Goal: Information Seeking & Learning: Learn about a topic

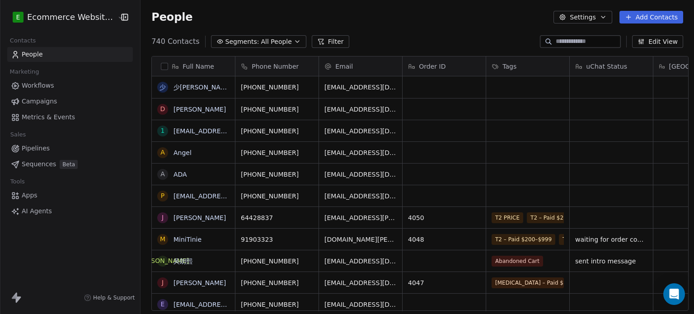
scroll to position [7, 7]
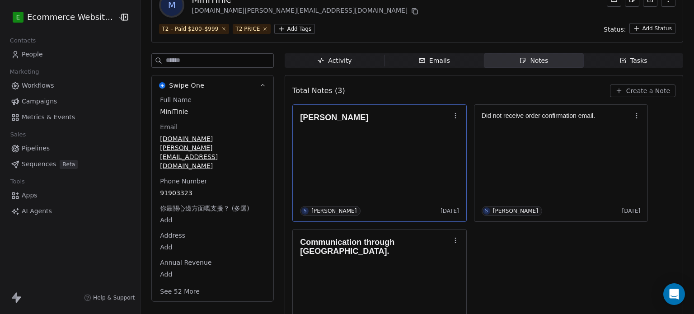
scroll to position [54, 0]
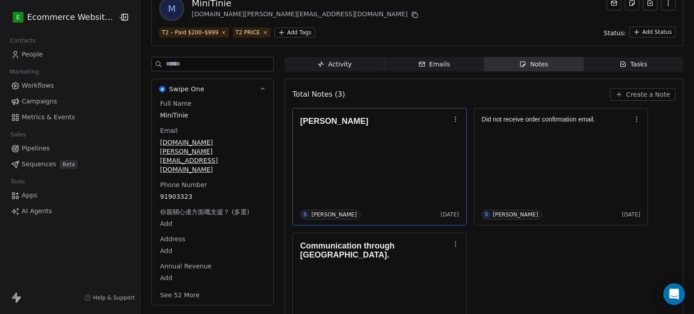
click at [402, 184] on div "[PERSON_NAME] S [PERSON_NAME] [DATE]" at bounding box center [379, 167] width 159 height 106
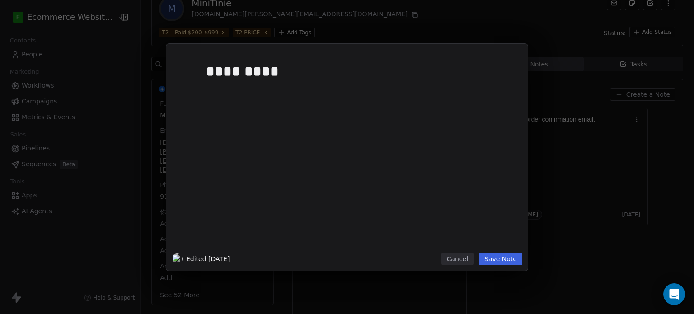
click at [402, 184] on div "*********" at bounding box center [360, 153] width 309 height 193
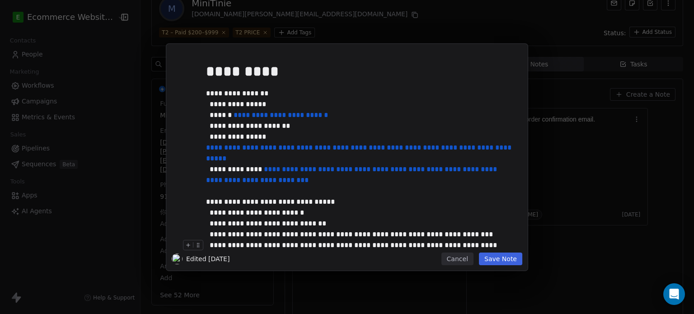
click at [499, 262] on button "Save Note" at bounding box center [500, 259] width 43 height 13
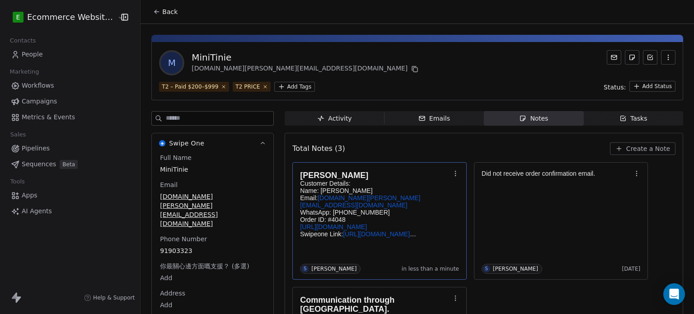
click at [435, 115] on div "Emails" at bounding box center [435, 118] width 32 height 9
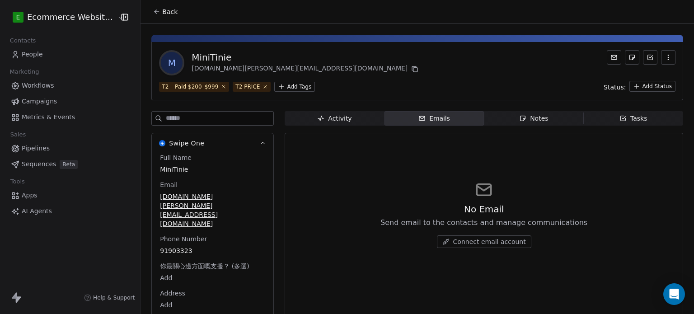
click at [361, 114] on span "Activity Activity" at bounding box center [334, 118] width 99 height 14
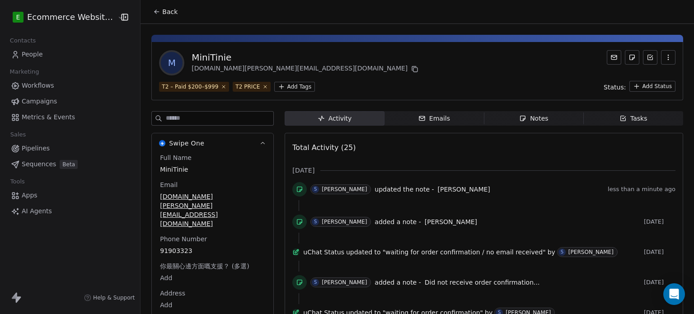
click at [153, 9] on icon at bounding box center [156, 11] width 7 height 7
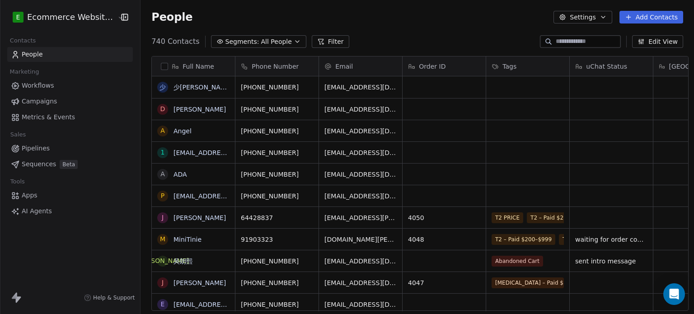
scroll to position [269, 552]
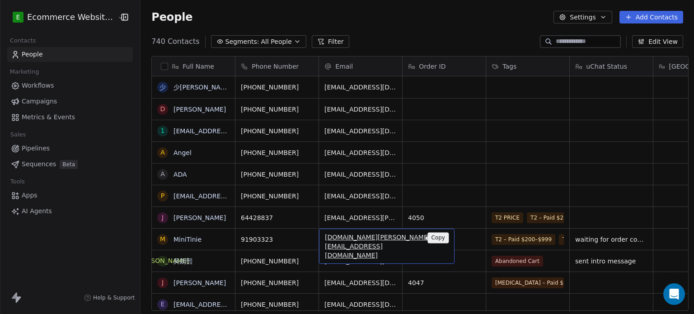
click at [440, 239] on icon "grid" at bounding box center [443, 238] width 7 height 7
